Goal: Task Accomplishment & Management: Use online tool/utility

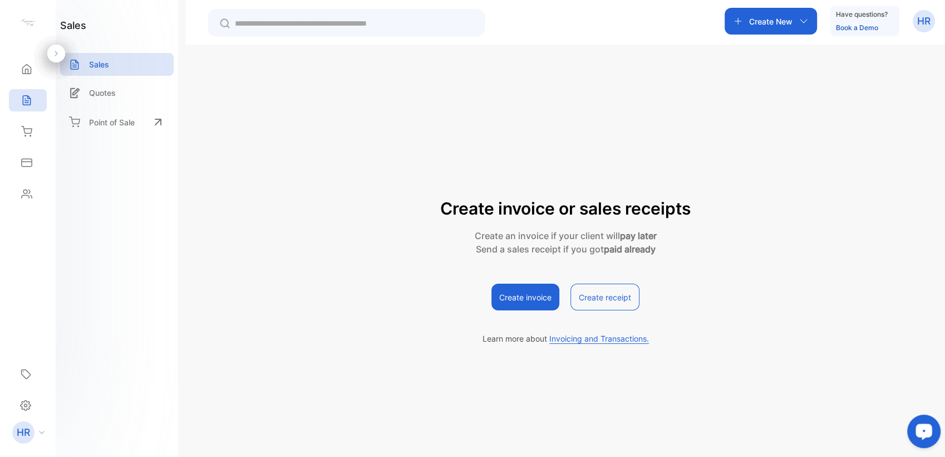
click at [374, 24] on input "text" at bounding box center [354, 24] width 239 height 12
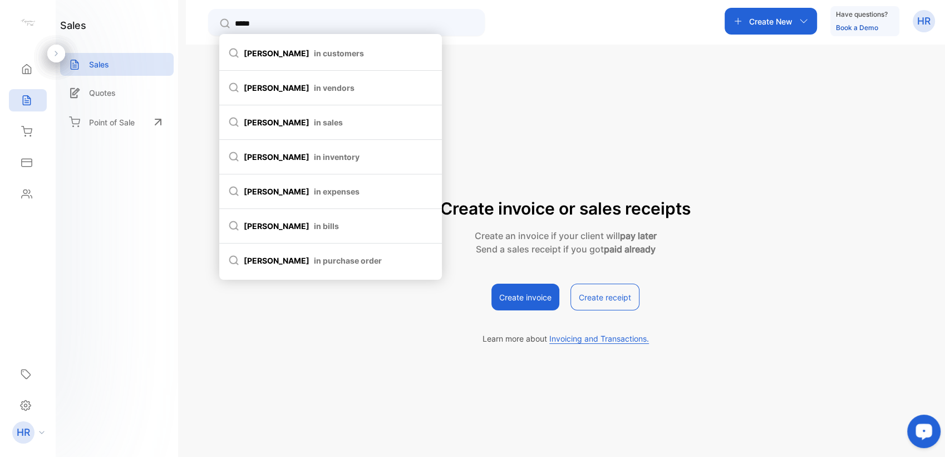
type input "*****"
click at [124, 269] on div "sales Sales Quotes Point of Sale" at bounding box center [117, 228] width 122 height 457
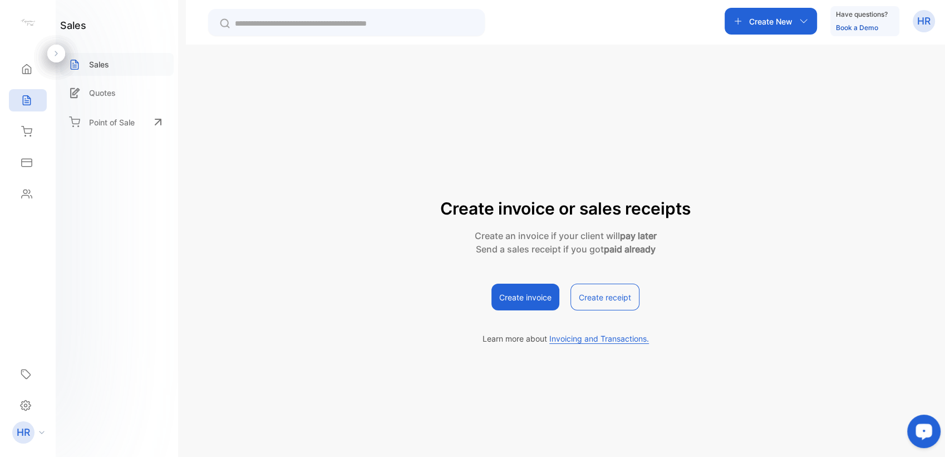
click at [108, 62] on p "Sales" at bounding box center [99, 64] width 20 height 12
click at [110, 56] on div "Sales" at bounding box center [117, 64] width 114 height 23
click at [108, 72] on div "Sales" at bounding box center [117, 64] width 114 height 23
click at [109, 102] on div "Quotes" at bounding box center [117, 92] width 114 height 23
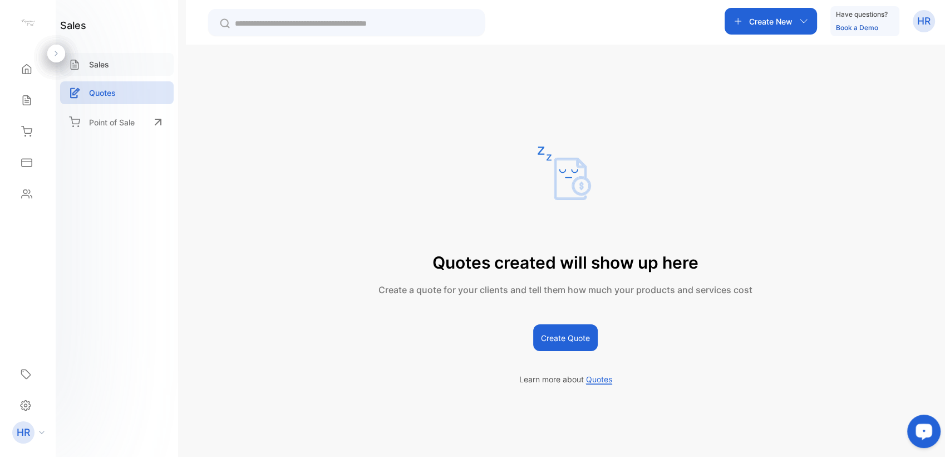
click at [131, 69] on div "Sales" at bounding box center [117, 64] width 114 height 23
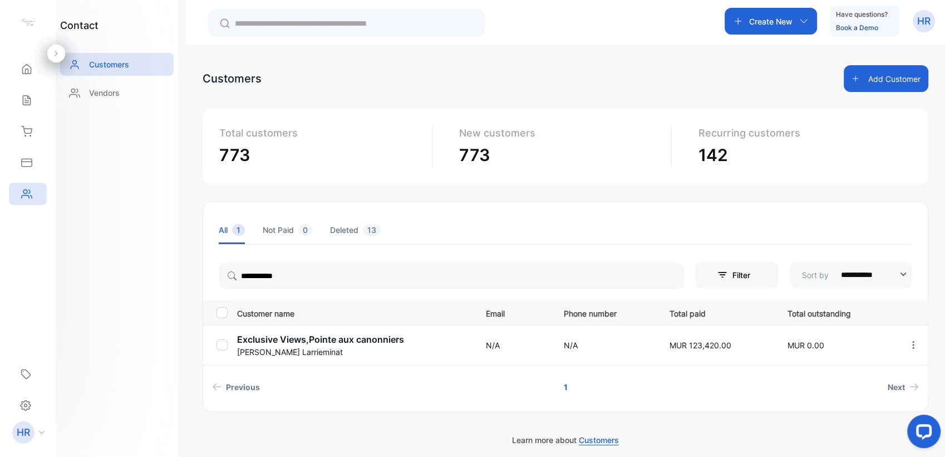
click at [331, 339] on p "Exclusive Views,Pointe aux canonniers" at bounding box center [354, 338] width 235 height 13
click at [27, 96] on icon at bounding box center [26, 100] width 11 height 11
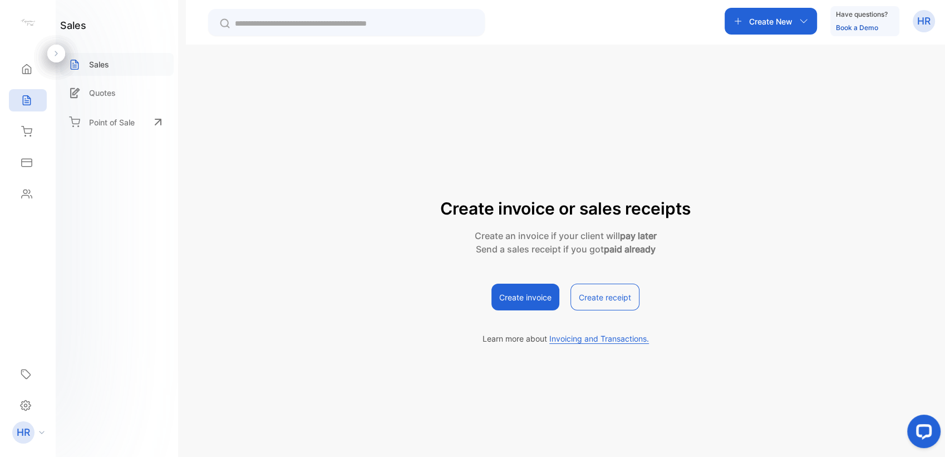
click at [107, 70] on p "Sales" at bounding box center [99, 64] width 20 height 12
click at [116, 85] on div "Quotes" at bounding box center [117, 92] width 114 height 23
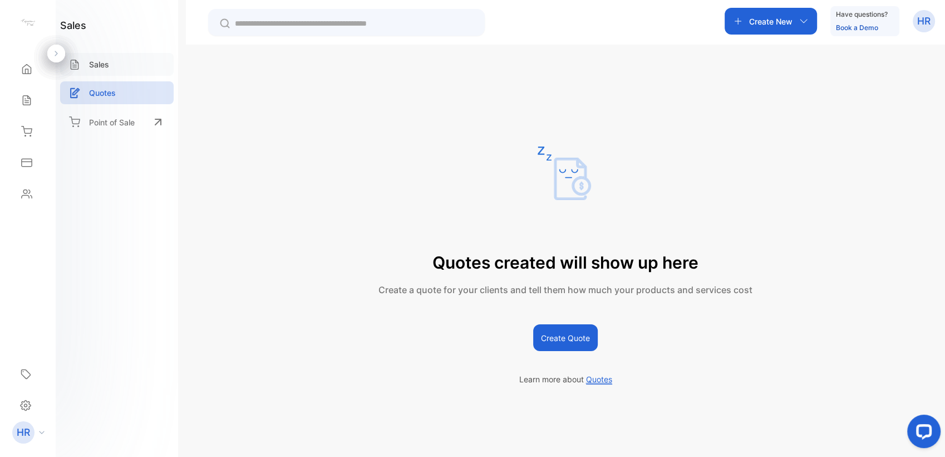
click at [114, 70] on div "Sales" at bounding box center [117, 64] width 114 height 23
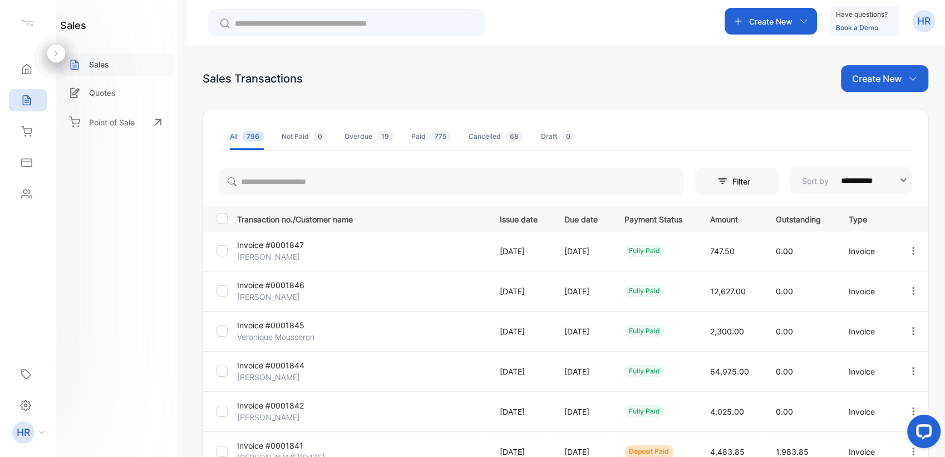
click at [116, 59] on div "Sales" at bounding box center [117, 64] width 114 height 23
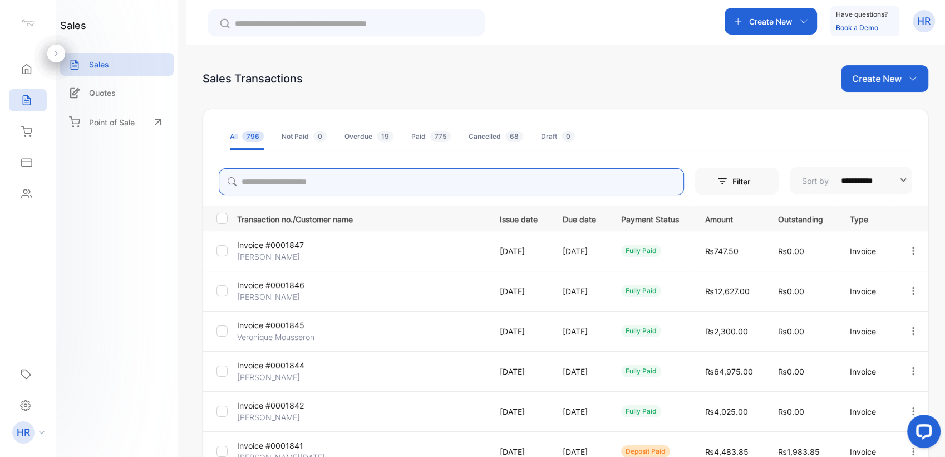
click at [316, 183] on input "search" at bounding box center [451, 181] width 465 height 27
type input "**********"
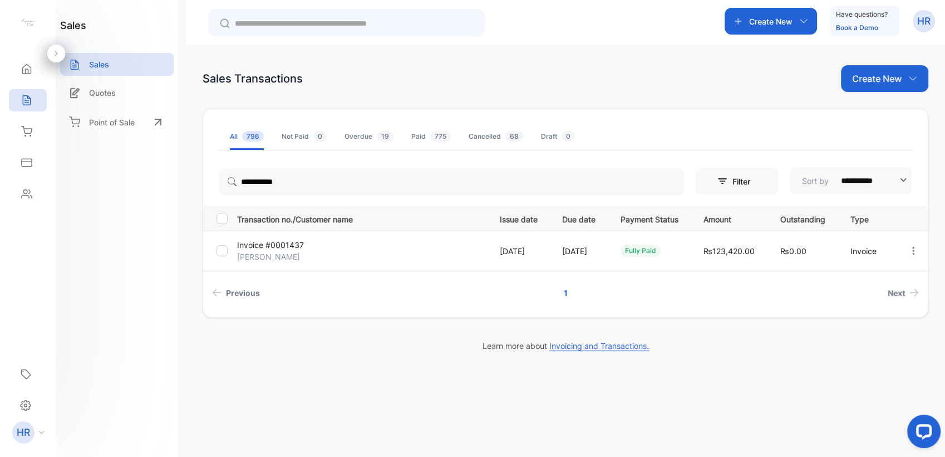
click at [277, 247] on p "Invoice #0001437" at bounding box center [278, 245] width 83 height 12
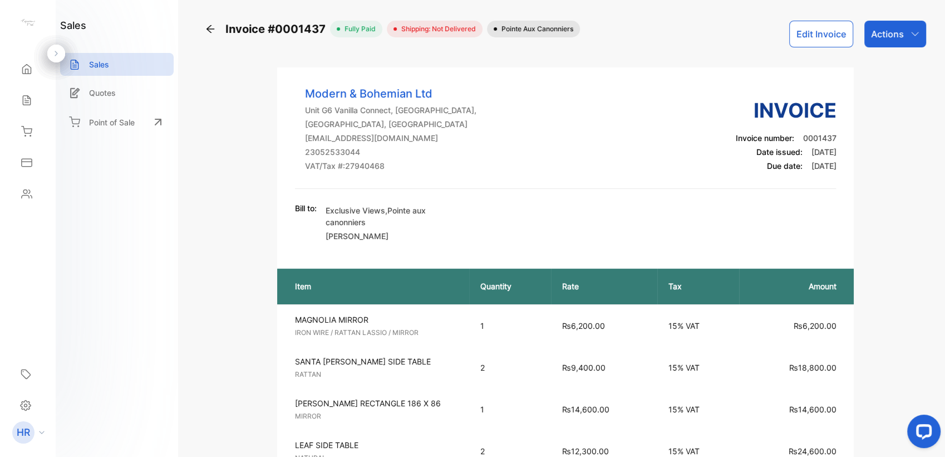
click at [877, 42] on div "Actions" at bounding box center [896, 34] width 62 height 27
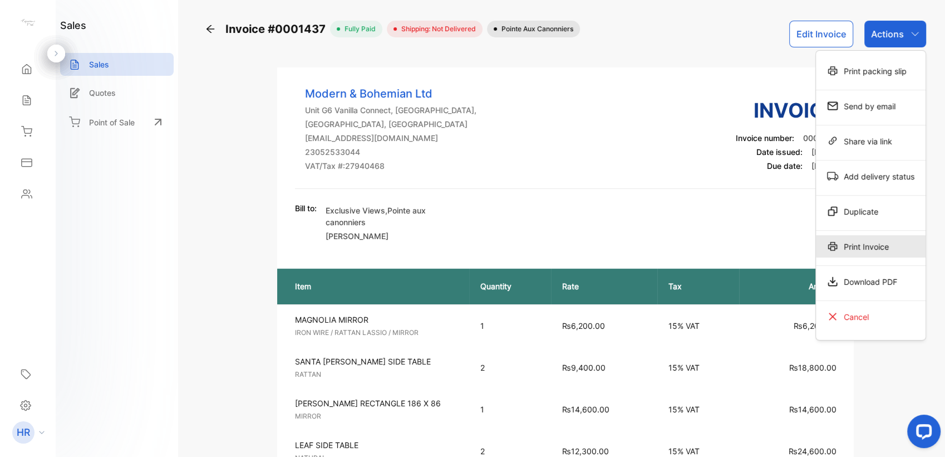
click at [851, 246] on div "Print Invoice" at bounding box center [871, 246] width 110 height 22
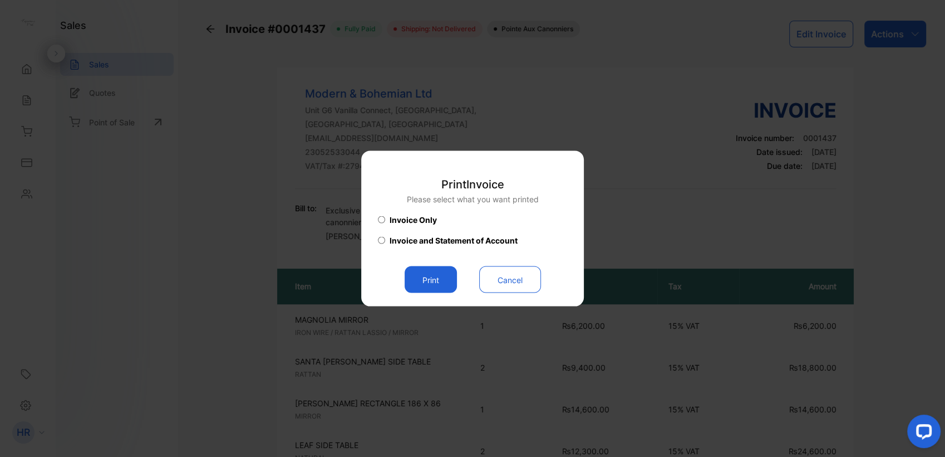
click at [435, 272] on button "Print" at bounding box center [431, 279] width 52 height 27
